Goal: Information Seeking & Learning: Check status

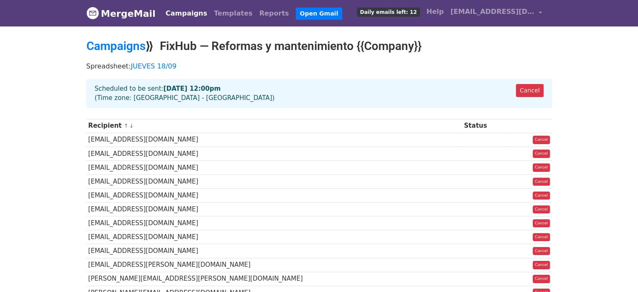
click at [181, 13] on link "Campaigns" at bounding box center [186, 13] width 48 height 17
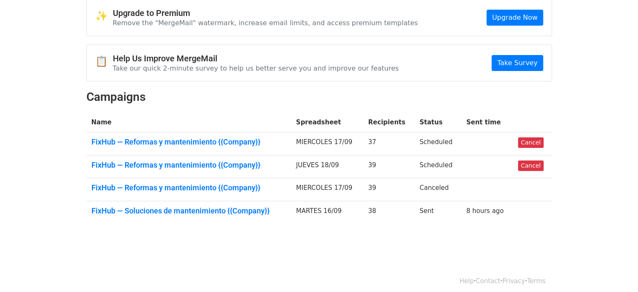
scroll to position [42, 0]
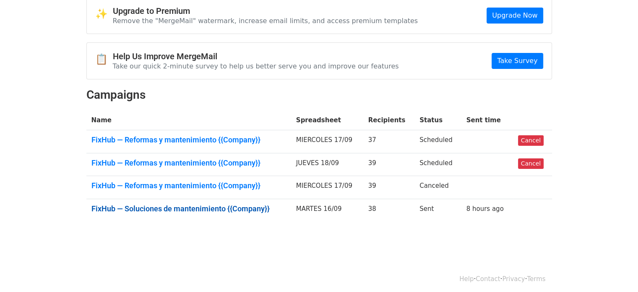
click at [180, 205] on link "FixHub — Soluciones de mantenimiento {{Company}}" at bounding box center [188, 208] width 195 height 9
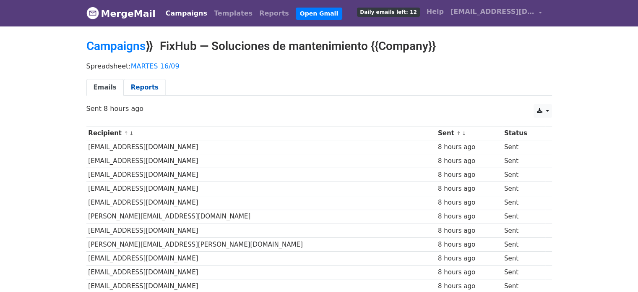
click at [141, 83] on link "Reports" at bounding box center [145, 87] width 42 height 17
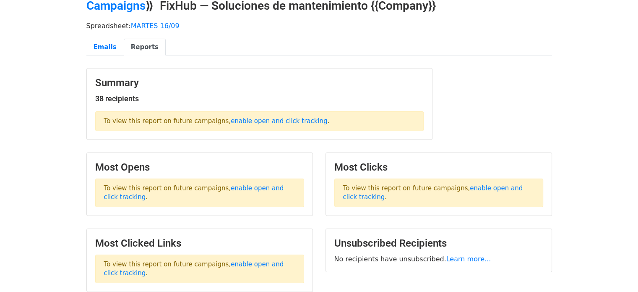
scroll to position [42, 0]
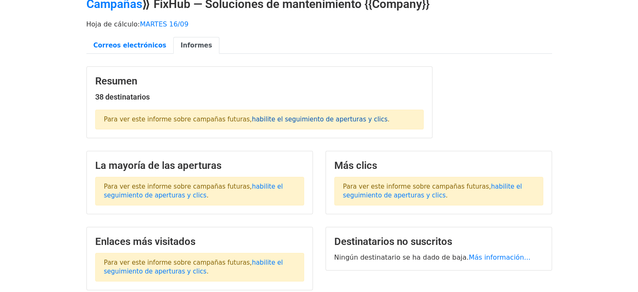
click at [253, 116] on font "habilite el seguimiento de aperturas y clics" at bounding box center [320, 119] width 136 height 8
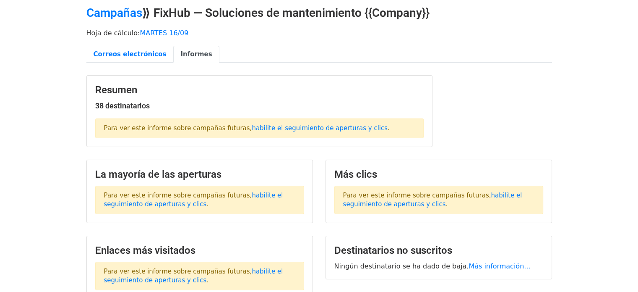
scroll to position [31, 0]
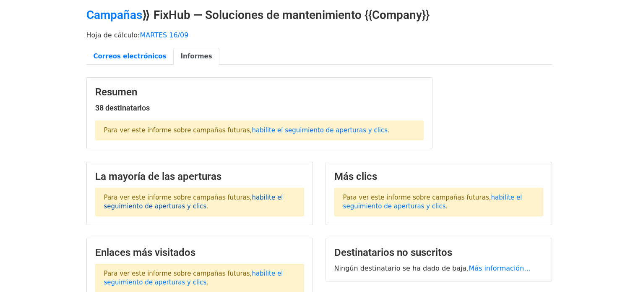
click at [246, 196] on font "habilite el seguimiento de aperturas y clics" at bounding box center [193, 201] width 179 height 16
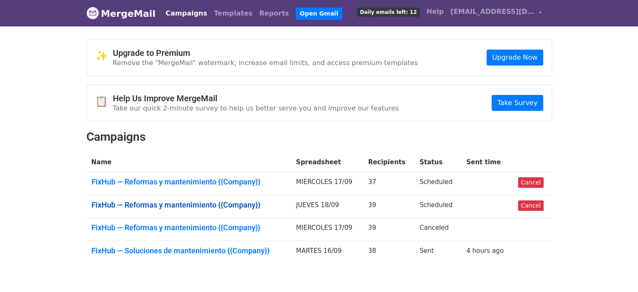
click at [189, 201] on link "FixHub — Reformas y mantenimiento {{Company}}" at bounding box center [188, 204] width 195 height 9
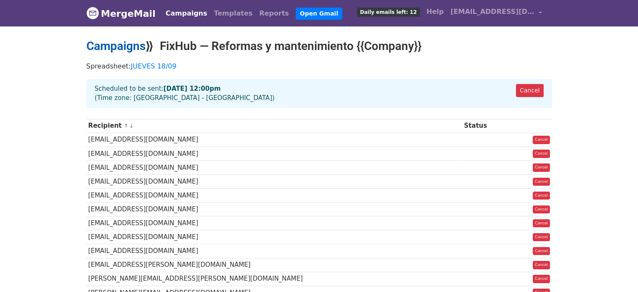
click at [128, 44] on link "Campaigns" at bounding box center [115, 46] width 59 height 14
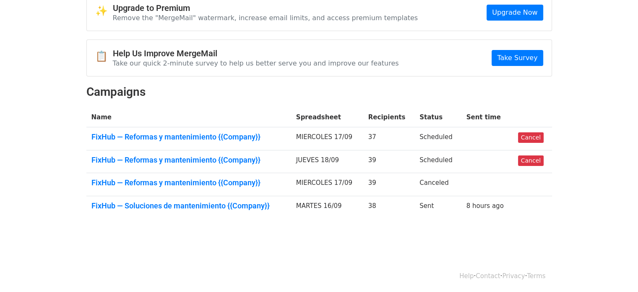
scroll to position [45, 0]
